Goal: Task Accomplishment & Management: Manage account settings

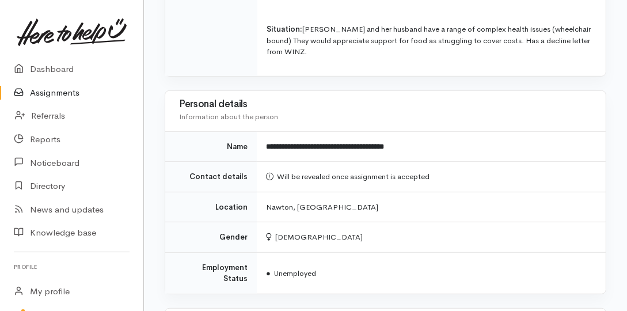
scroll to position [691, 0]
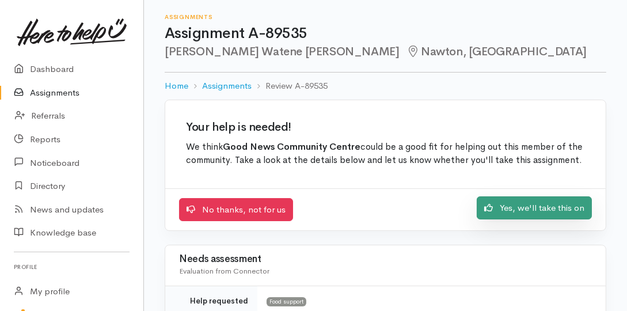
click at [558, 207] on link "Yes, we'll take this on" at bounding box center [534, 208] width 115 height 24
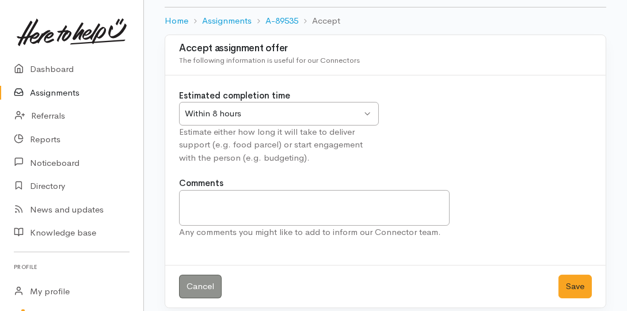
scroll to position [74, 0]
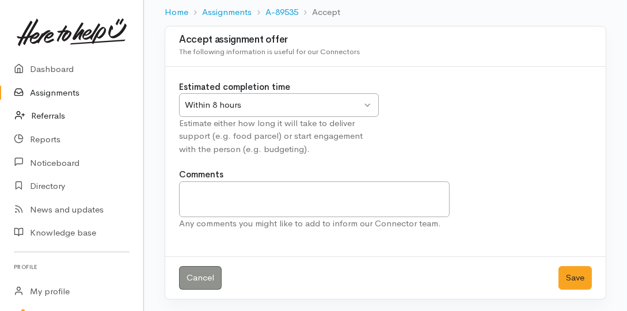
click at [44, 117] on link "Referrals" at bounding box center [71, 116] width 143 height 24
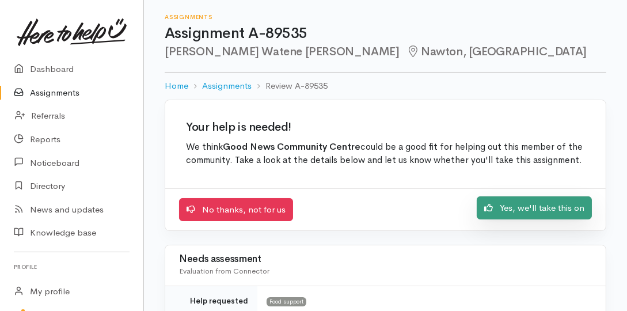
click at [527, 205] on link "Yes, we'll take this on" at bounding box center [534, 208] width 115 height 24
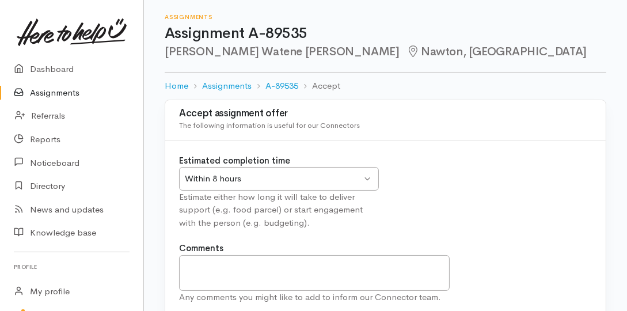
click at [368, 179] on div "Within 8 hours Within 8 hours" at bounding box center [279, 179] width 200 height 24
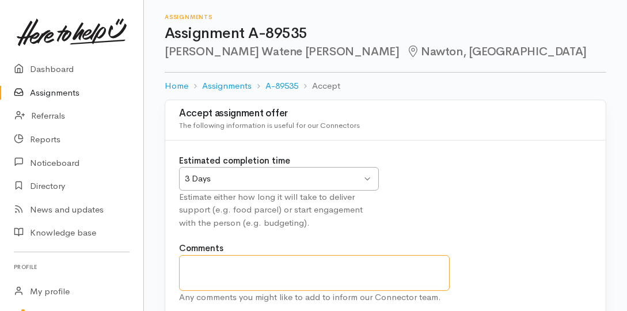
click at [241, 272] on textarea "Comments" at bounding box center [314, 273] width 271 height 36
click at [236, 268] on textarea "Next day for deliveries is Friday." at bounding box center [314, 273] width 271 height 36
click at [404, 270] on textarea "Next day for applications and deliveries is Friday." at bounding box center [314, 273] width 271 height 36
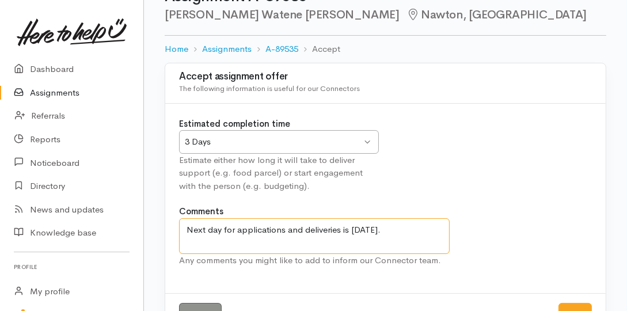
scroll to position [74, 0]
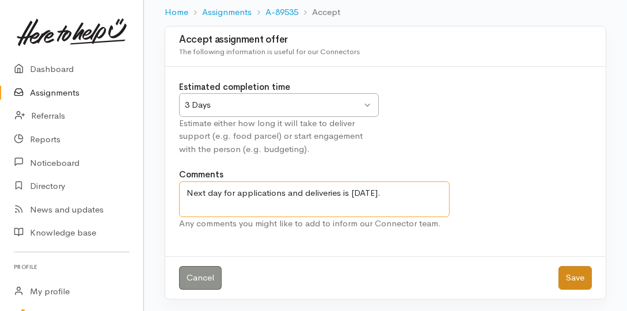
type textarea "Next day for applications and deliveries is Friday."
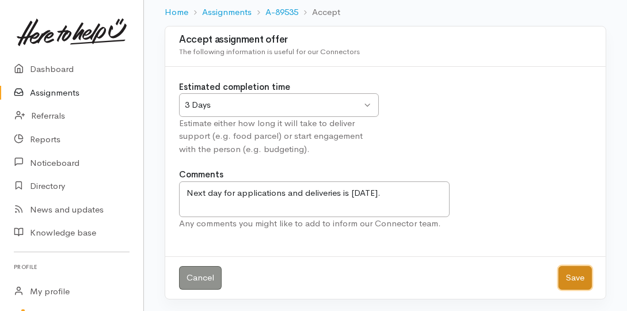
click at [577, 279] on button "Save" at bounding box center [575, 278] width 33 height 24
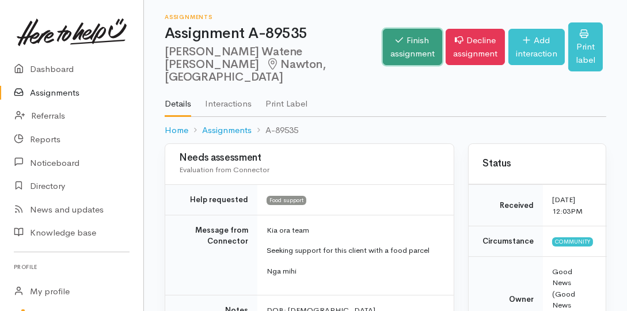
click at [383, 37] on link "Finish assignment" at bounding box center [412, 47] width 59 height 36
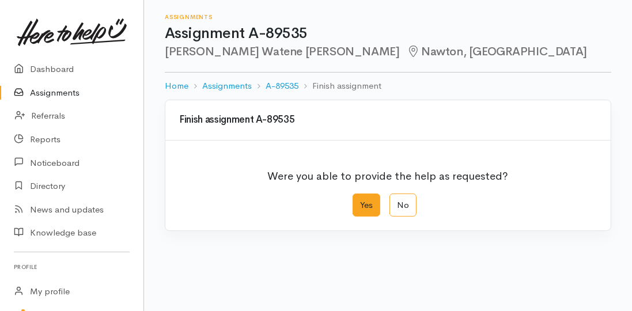
click at [361, 208] on label "Yes" at bounding box center [367, 206] width 28 height 24
click at [360, 201] on input "Yes" at bounding box center [356, 197] width 7 height 7
radio input "true"
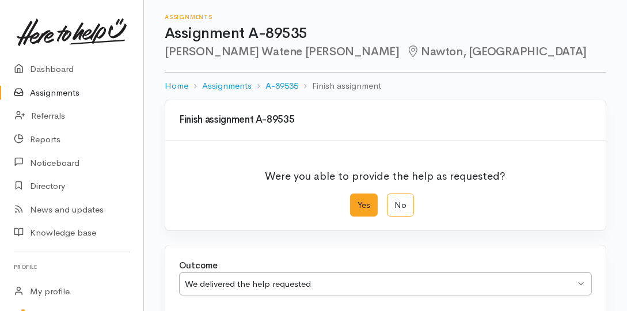
click at [384, 206] on div "Yes No" at bounding box center [385, 206] width 71 height 24
